Goal: Information Seeking & Learning: Learn about a topic

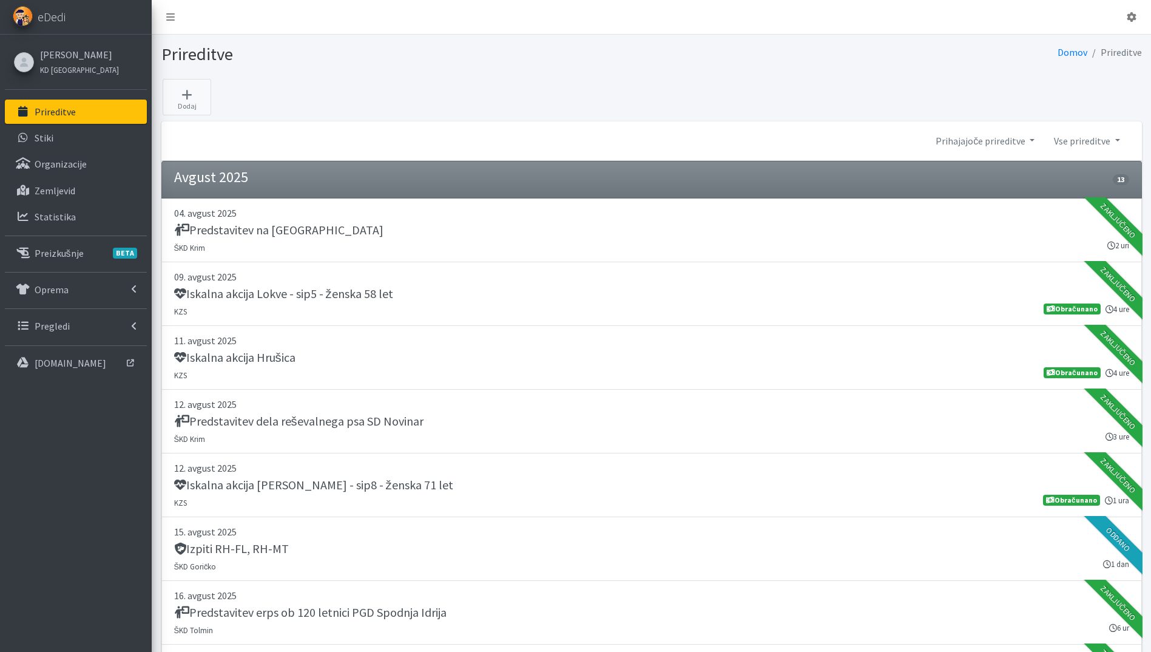
click at [61, 118] on link "Prireditve" at bounding box center [76, 112] width 142 height 24
click at [75, 211] on link "Statistika" at bounding box center [76, 217] width 142 height 24
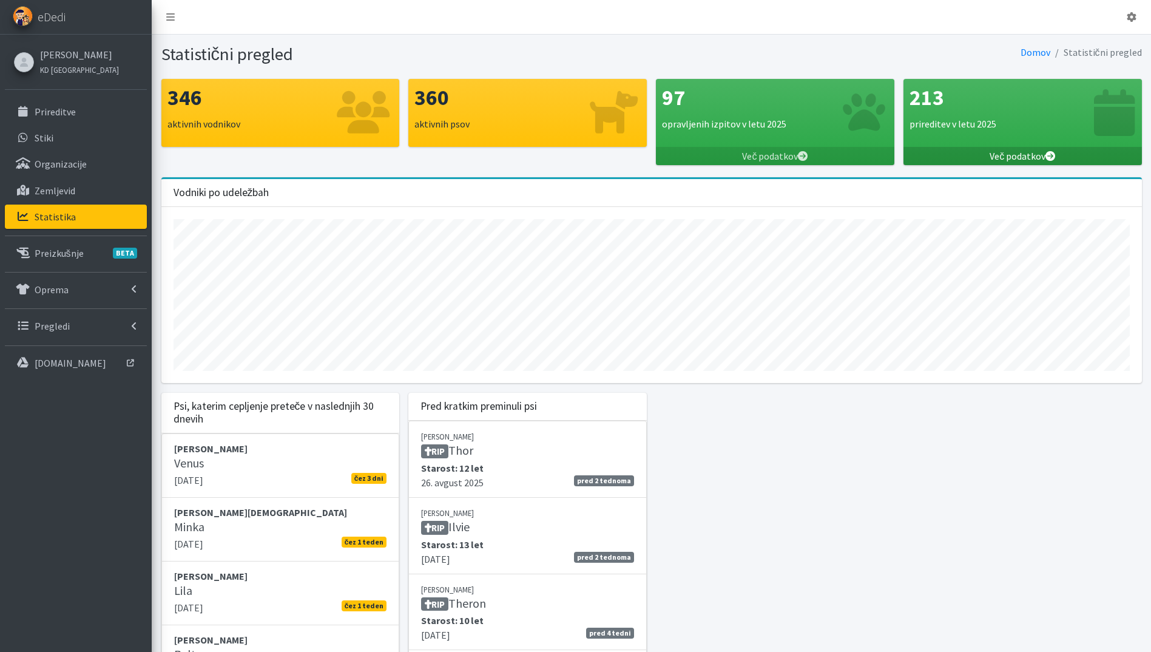
click at [1039, 153] on link "Več podatkov" at bounding box center [1023, 156] width 239 height 18
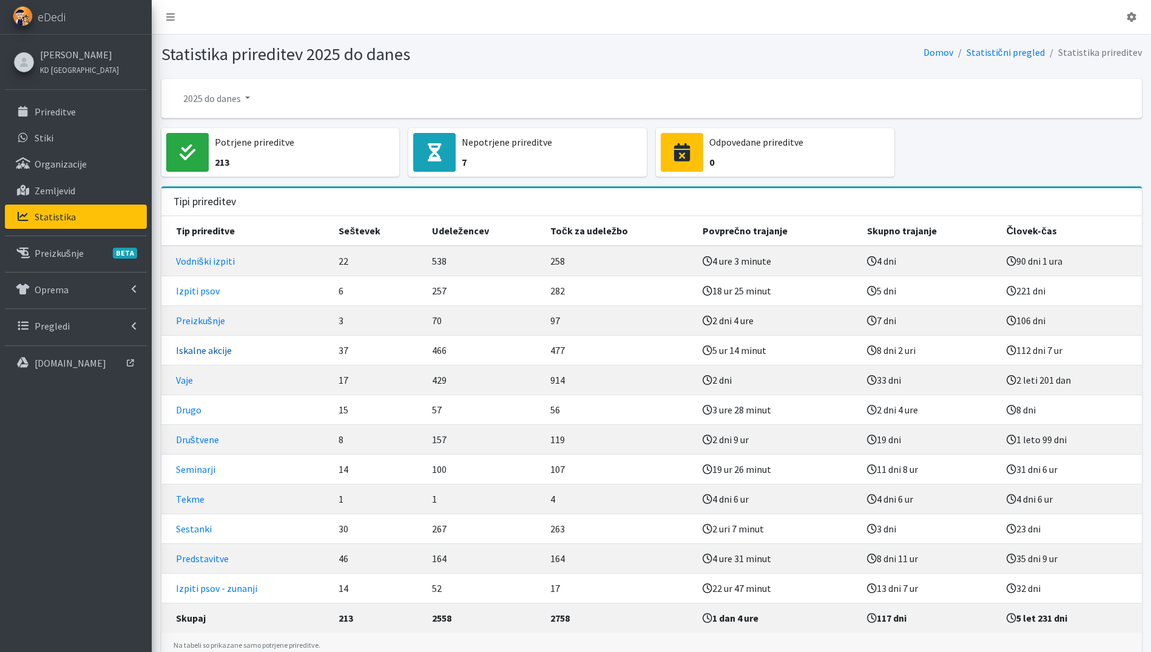
click at [208, 354] on link "Iskalne akcije" at bounding box center [204, 350] width 56 height 12
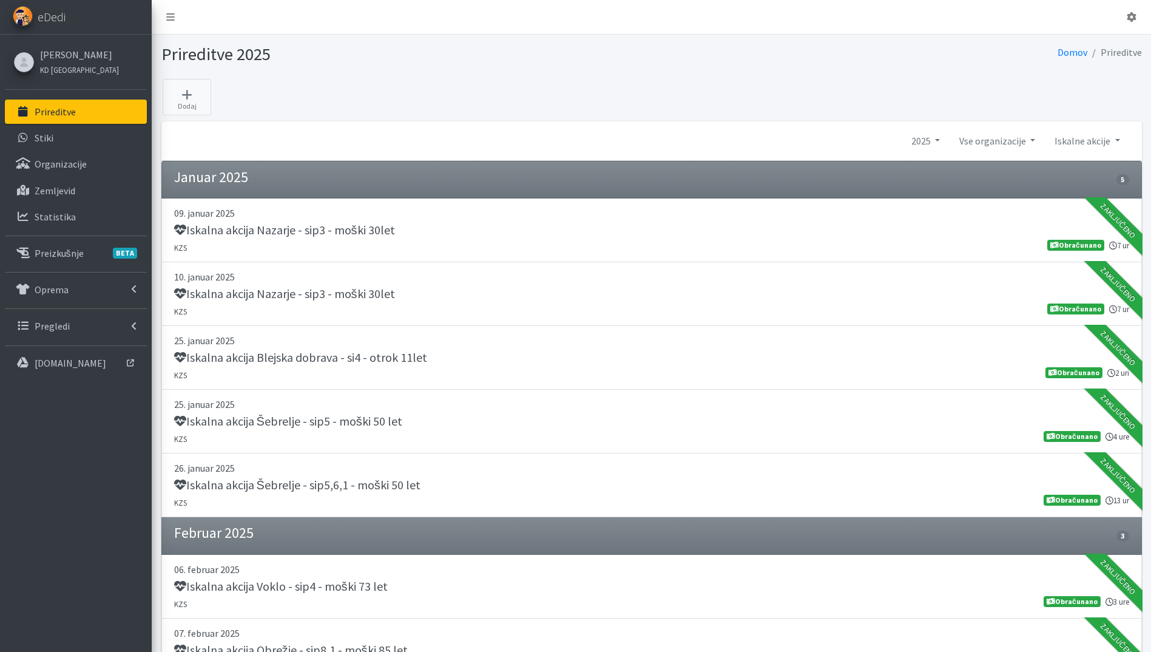
click at [59, 113] on p "Prireditve" at bounding box center [55, 112] width 41 height 12
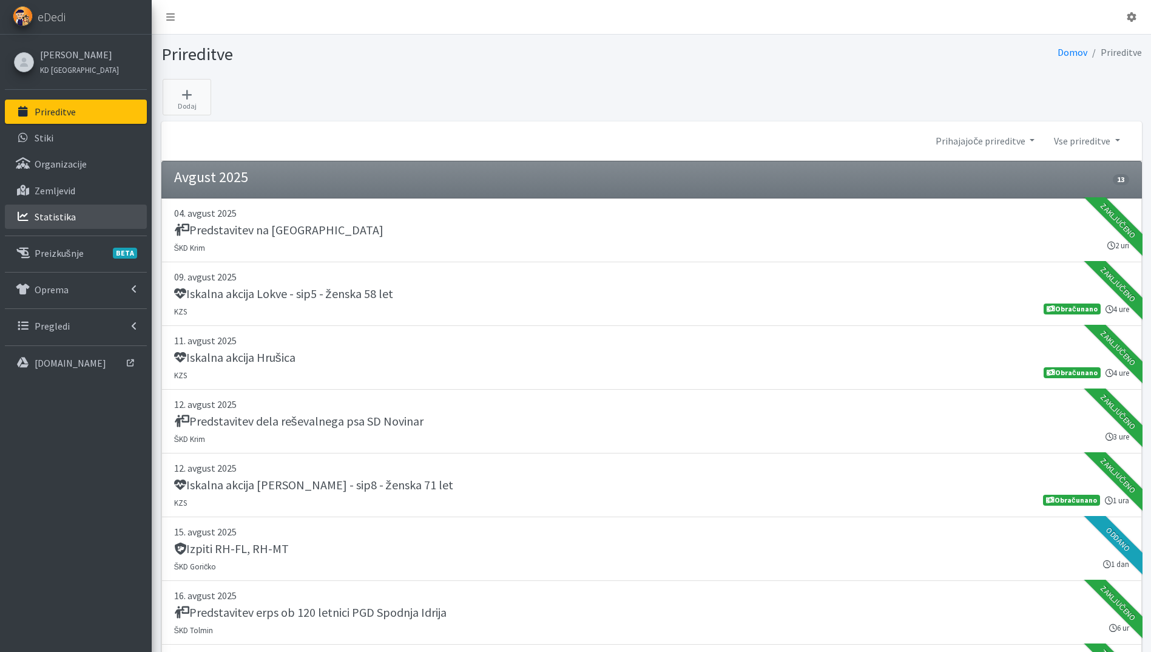
click at [75, 220] on link "Statistika" at bounding box center [76, 217] width 142 height 24
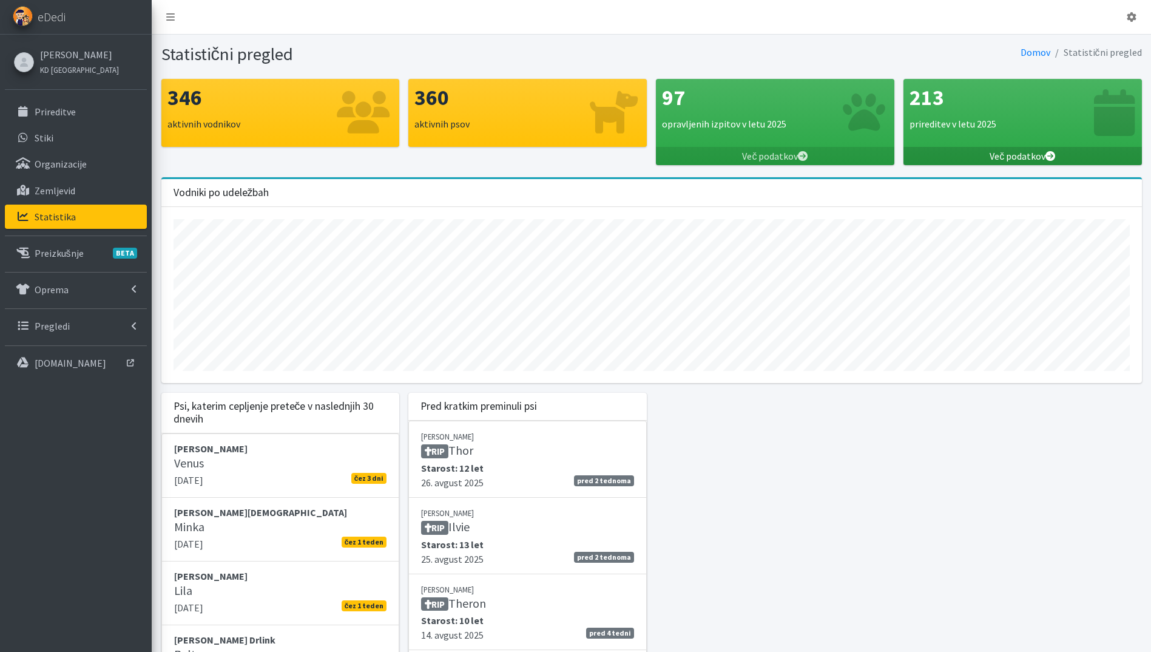
click at [1027, 160] on link "Več podatkov" at bounding box center [1023, 156] width 239 height 18
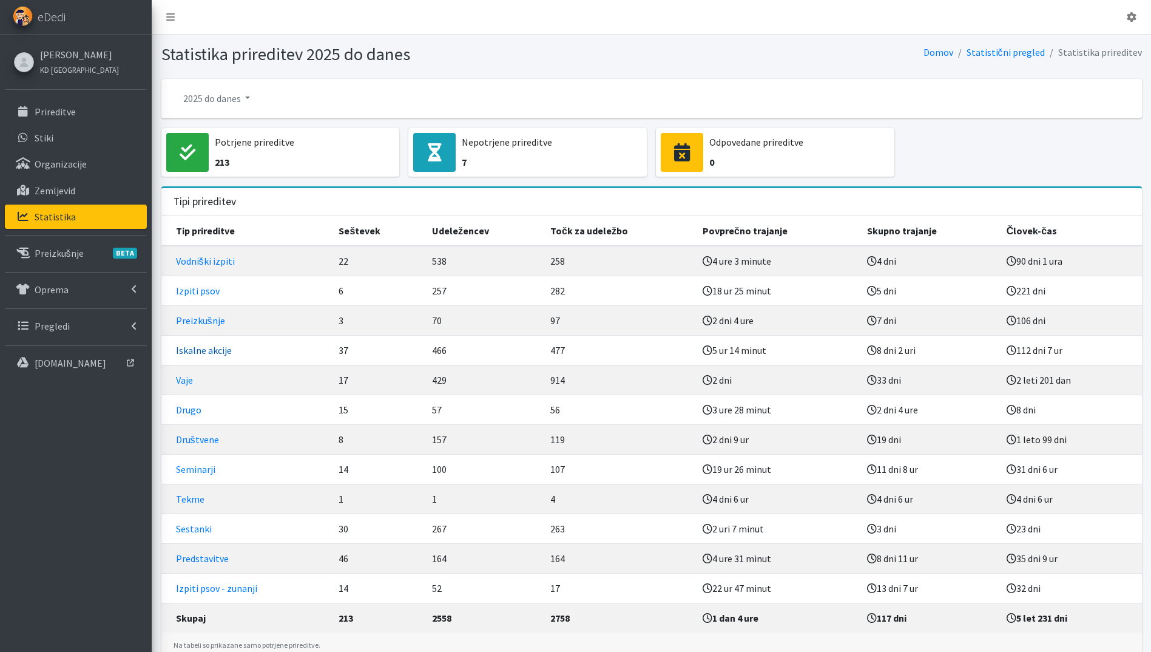
click at [210, 351] on link "Iskalne akcije" at bounding box center [204, 350] width 56 height 12
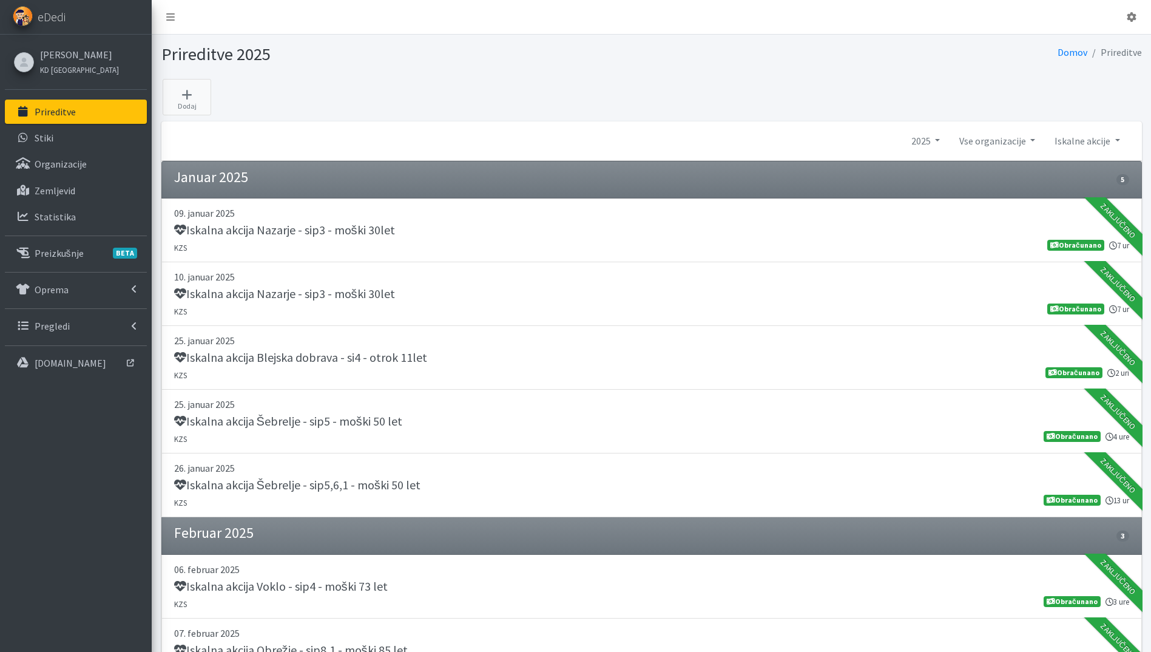
click at [39, 115] on p "Prireditve" at bounding box center [55, 112] width 41 height 12
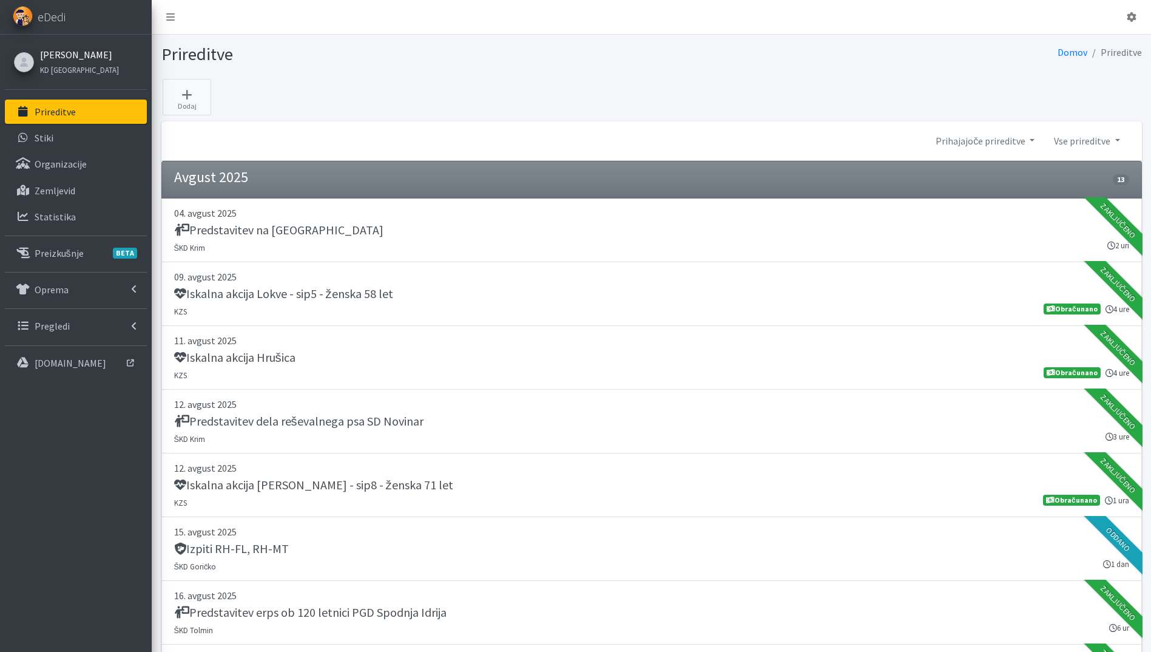
click at [70, 58] on link "[PERSON_NAME]" at bounding box center [79, 54] width 79 height 15
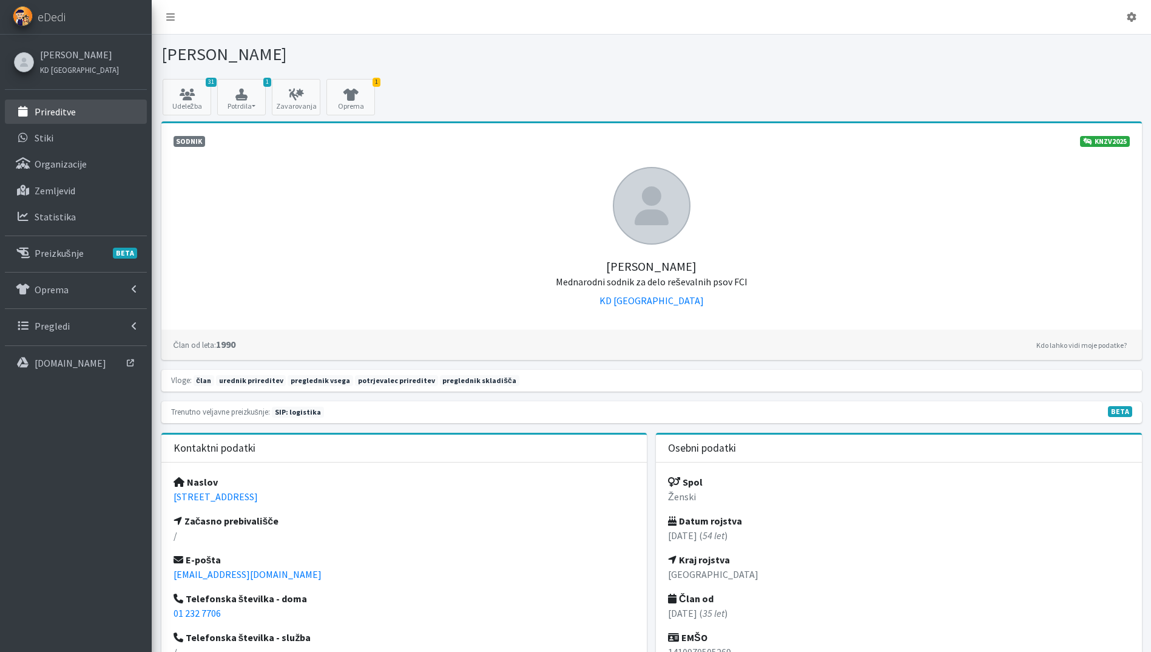
click at [73, 104] on link "Prireditve" at bounding box center [76, 112] width 142 height 24
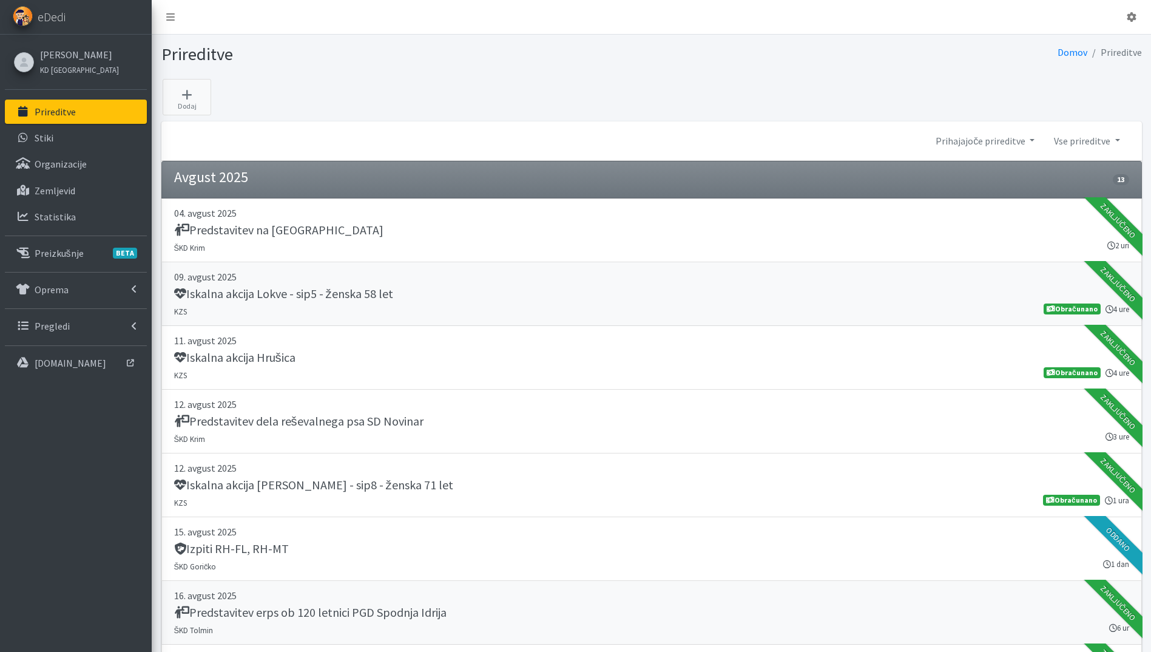
click at [161, 262] on link "[DATE] Iskalna akcija Lokve - sip5 - ženska 58 let KZS 4 ure Obračunano" at bounding box center [651, 294] width 981 height 64
